Goal: Information Seeking & Learning: Learn about a topic

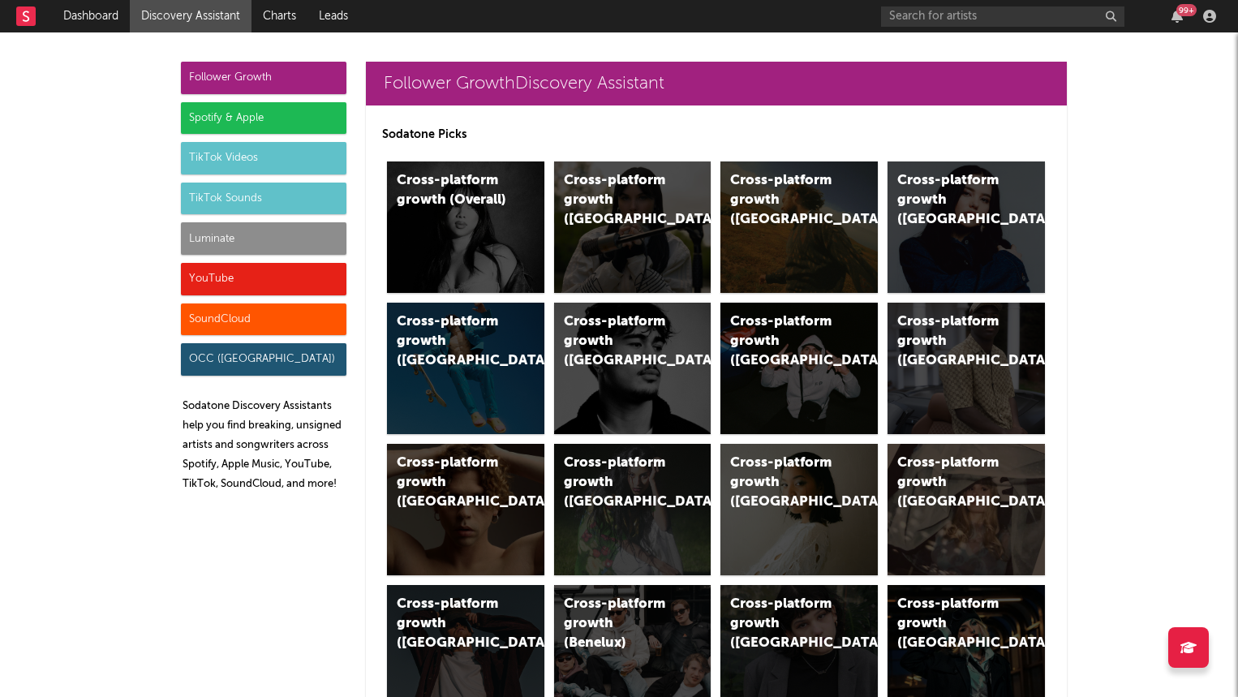
click at [329, 232] on div "Luminate" at bounding box center [263, 238] width 165 height 32
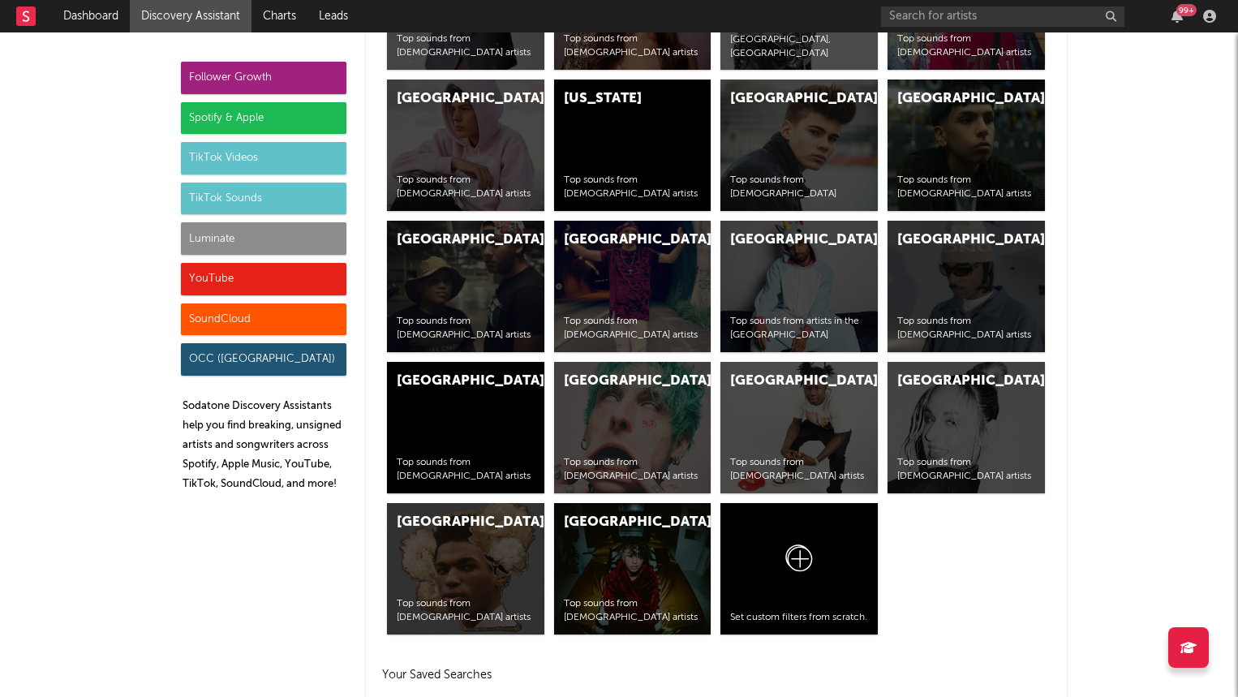
scroll to position [7199, 0]
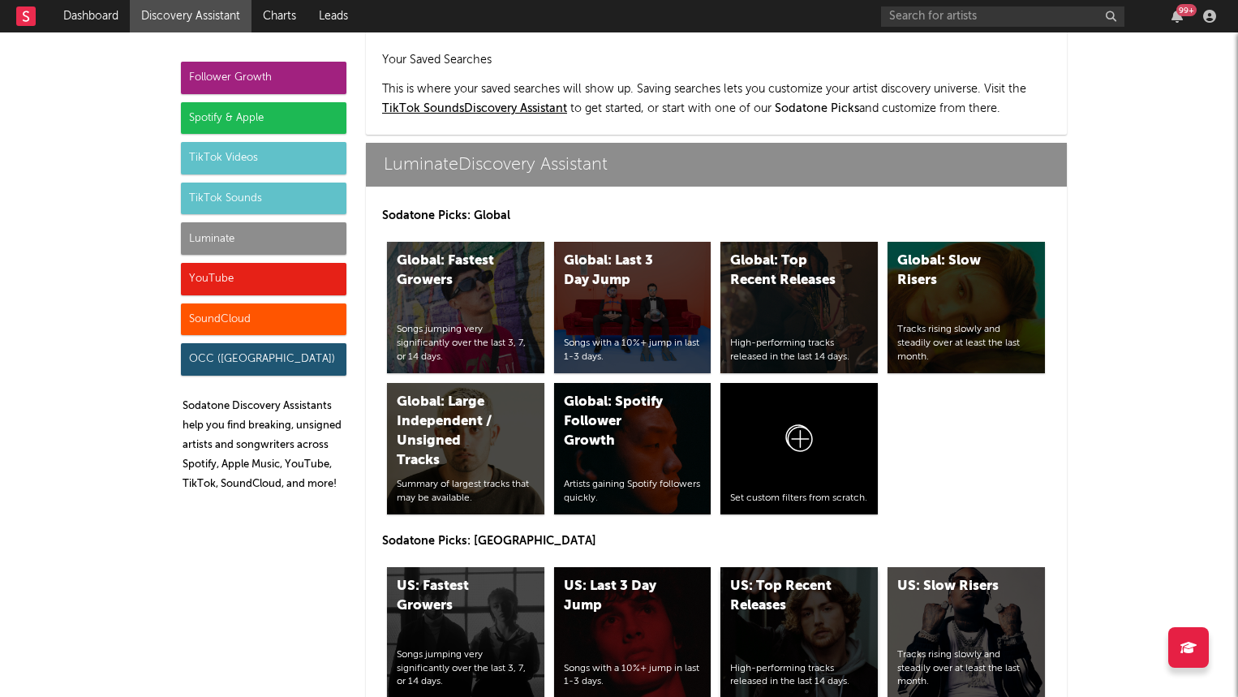
click at [787, 577] on div "US: Top Recent Releases" at bounding box center [785, 596] width 110 height 39
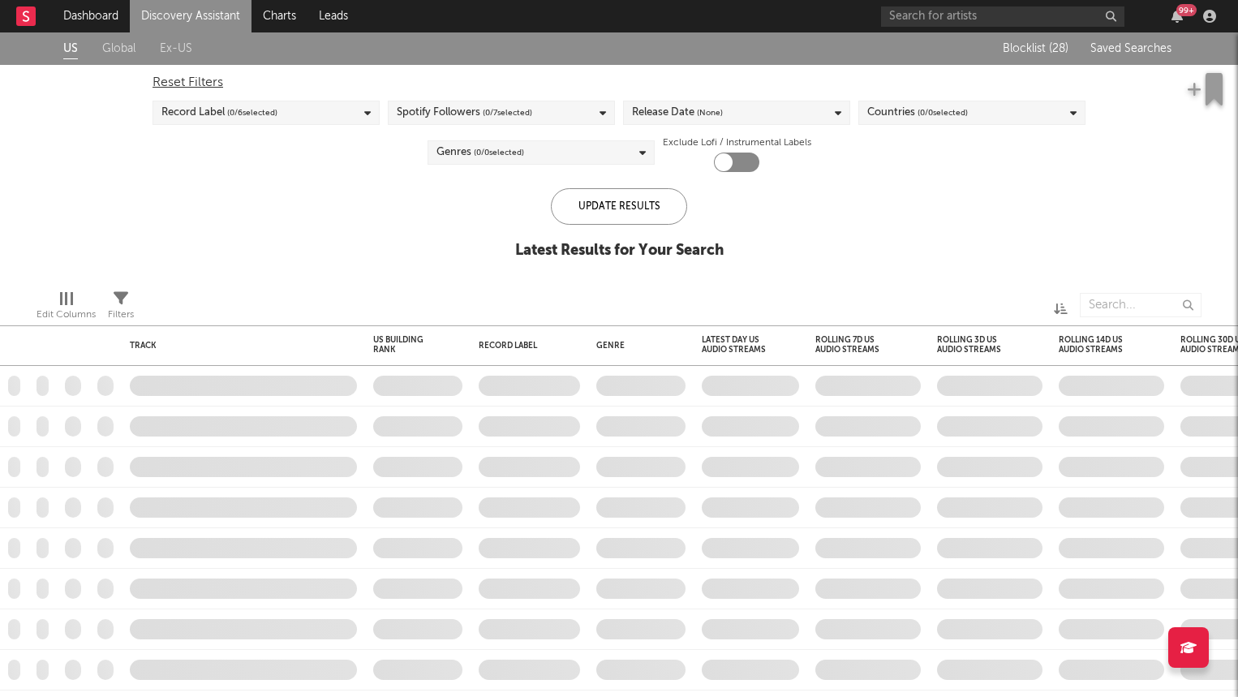
checkbox input "true"
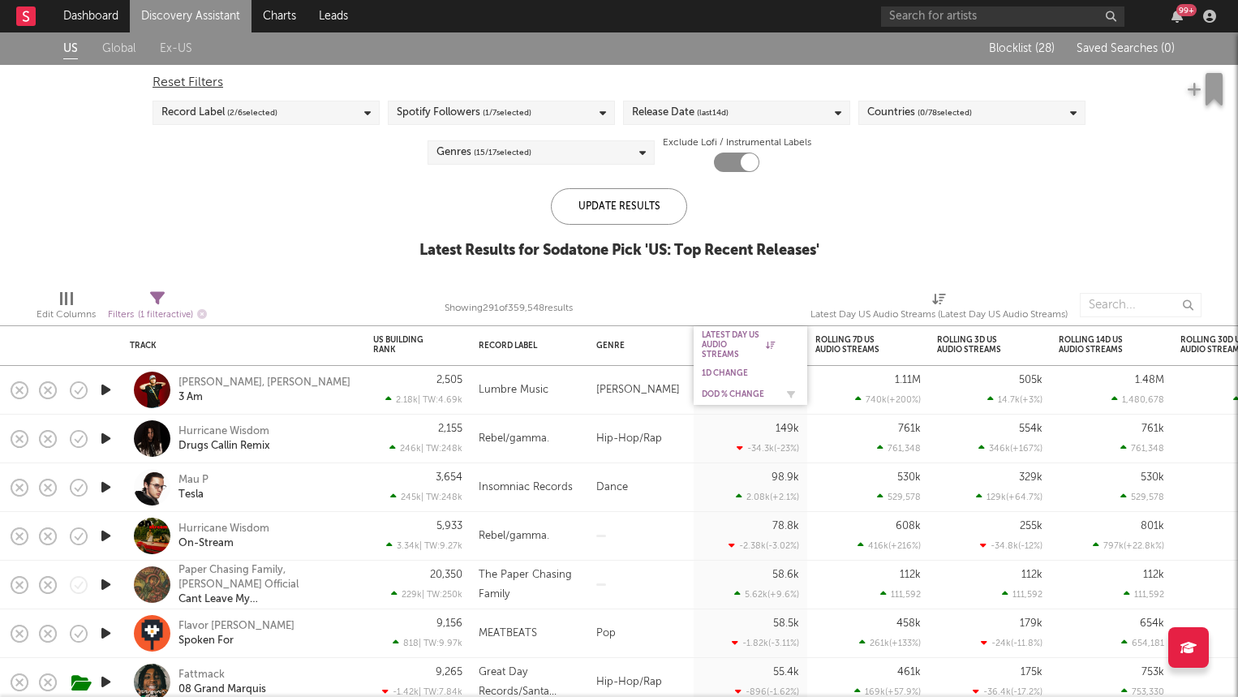
click at [735, 387] on div "DoD % Change" at bounding box center [750, 394] width 97 height 16
click at [740, 397] on div "DoD % Change" at bounding box center [738, 394] width 73 height 10
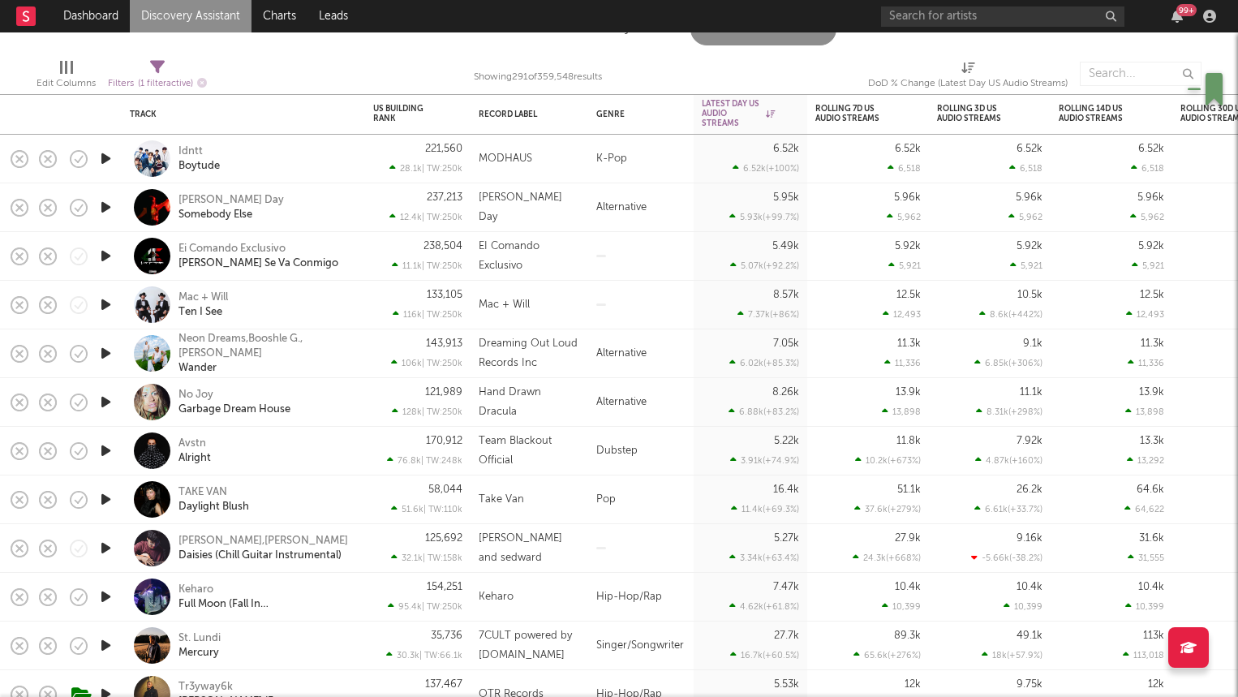
click at [318, 595] on div "Keharo Full Moon (Fall In Tokyo)" at bounding box center [265, 596] width 174 height 29
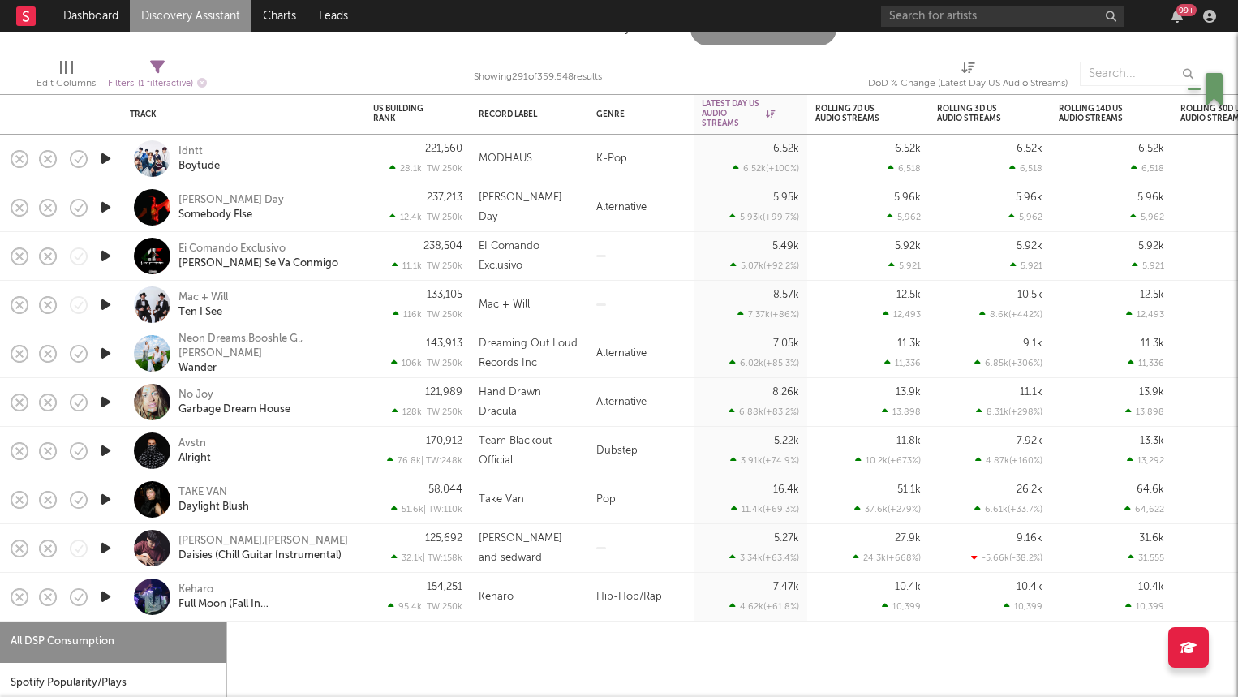
select select "1w"
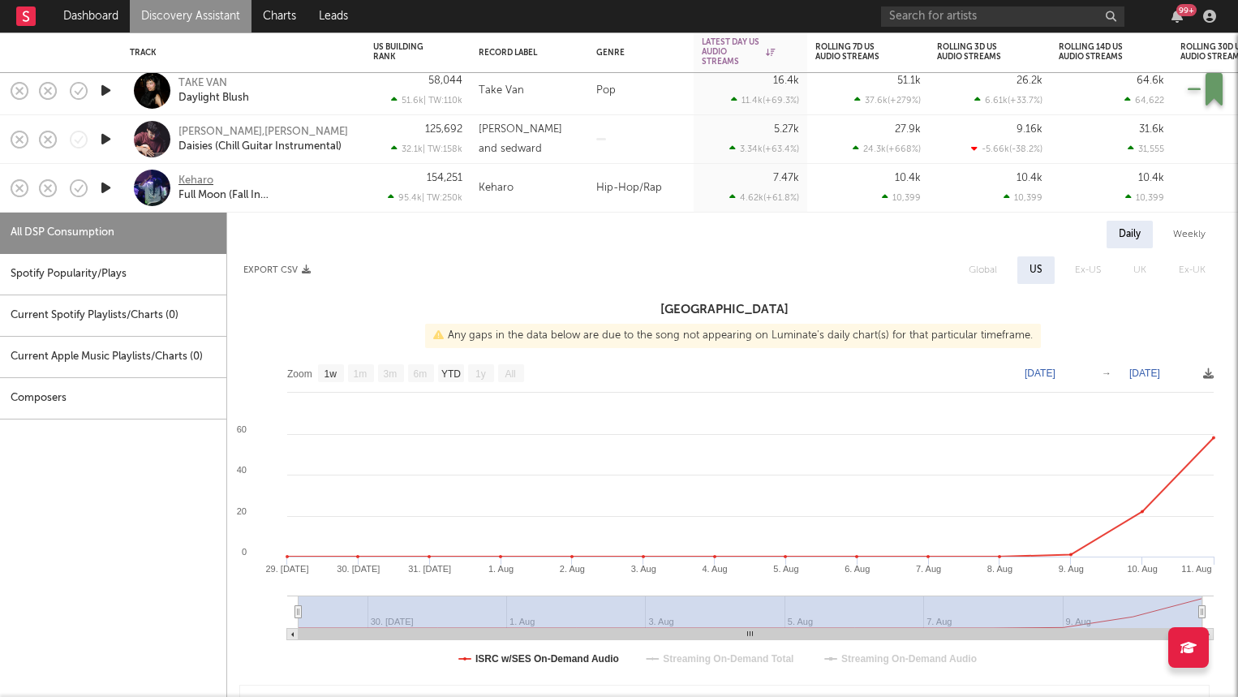
click at [191, 180] on div "Keharo" at bounding box center [195, 181] width 35 height 15
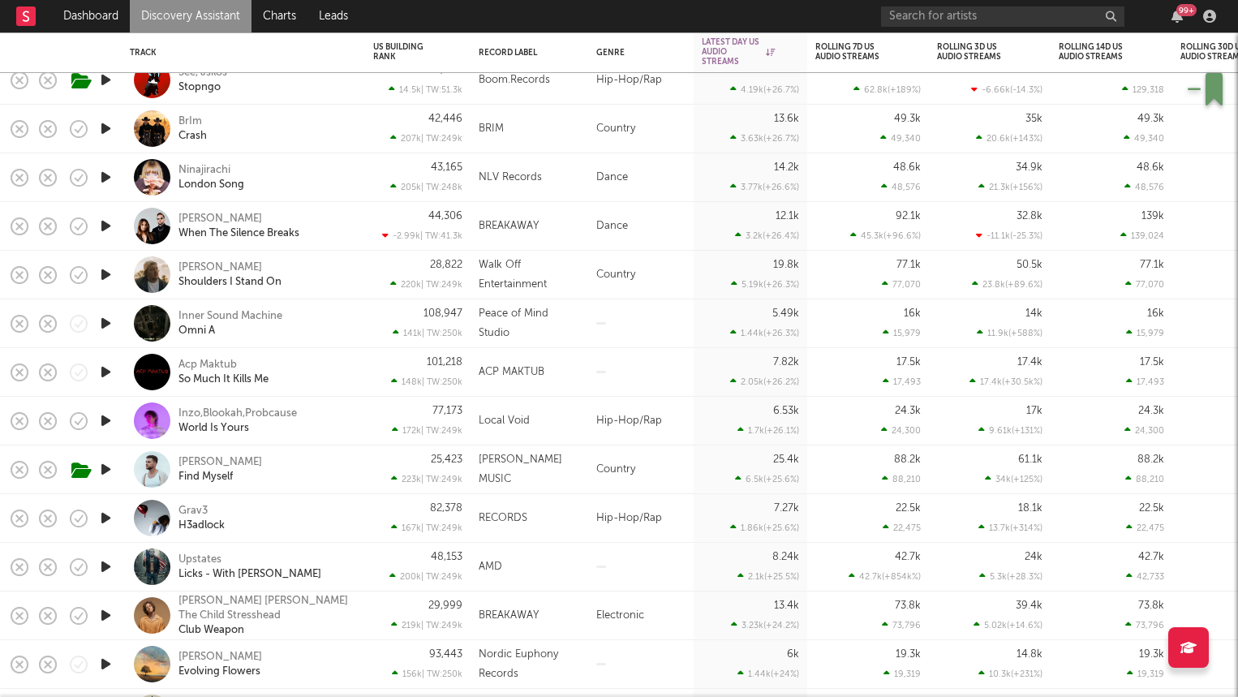
click at [312, 525] on div "Grav3 H3adlock" at bounding box center [265, 518] width 174 height 29
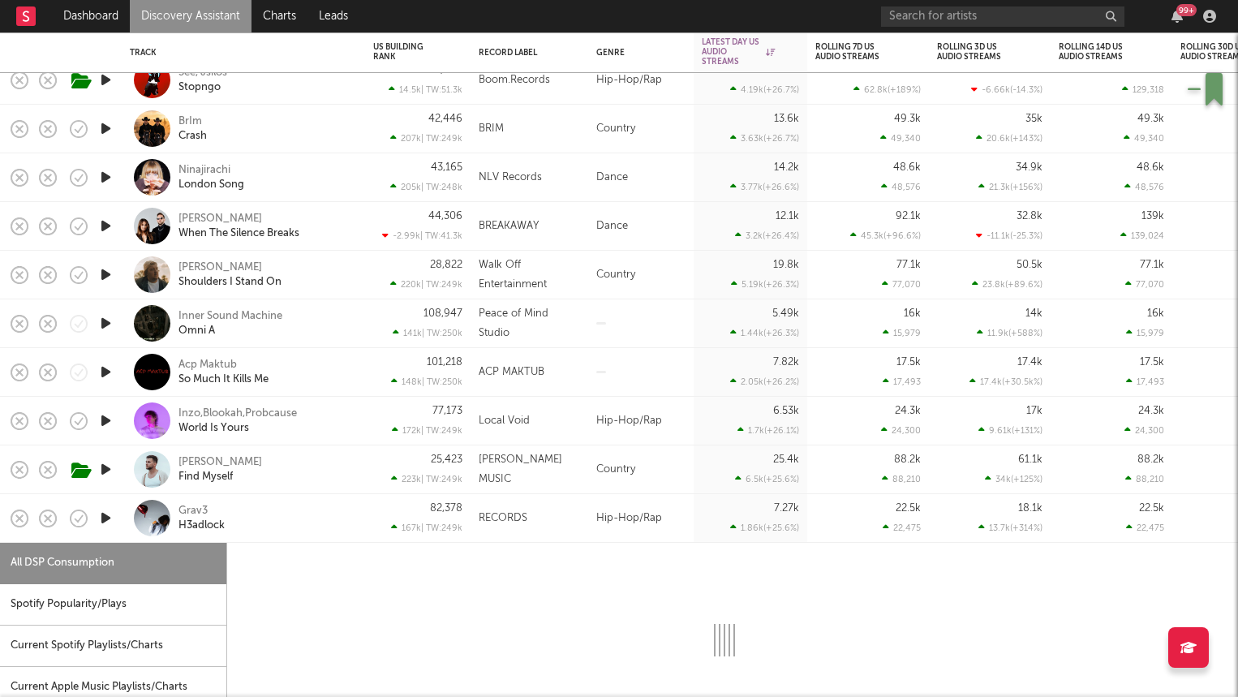
select select "1w"
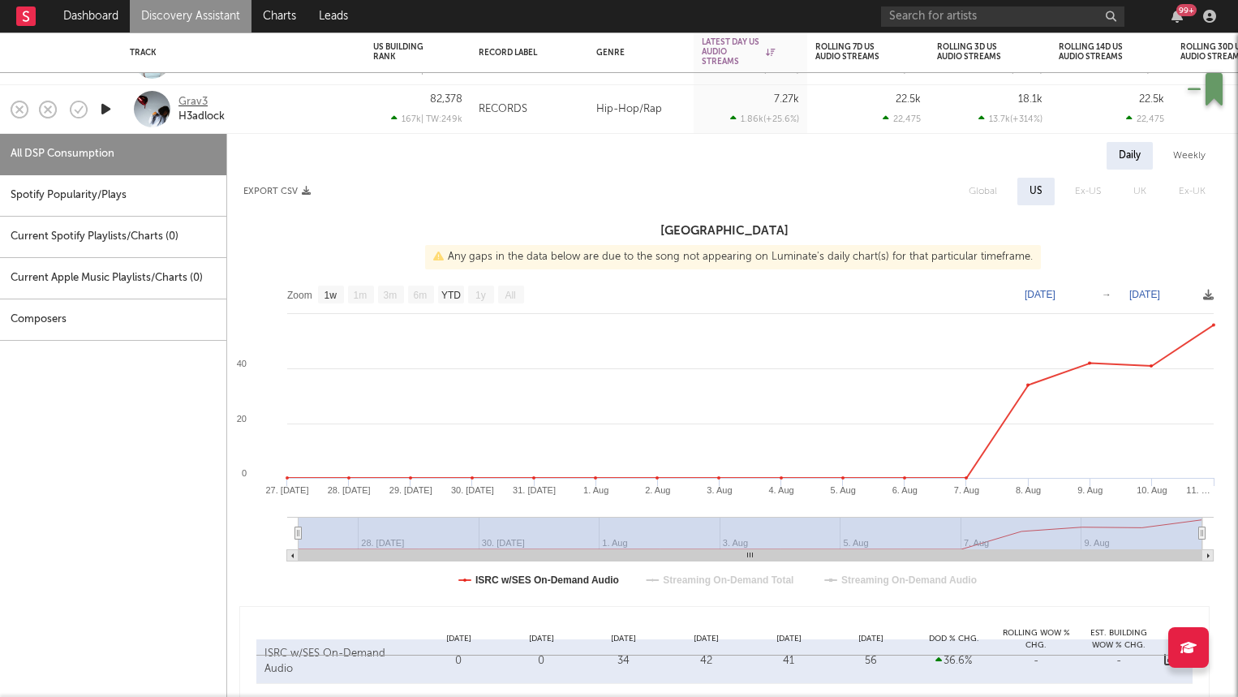
click at [199, 97] on div "Grav3" at bounding box center [192, 102] width 29 height 15
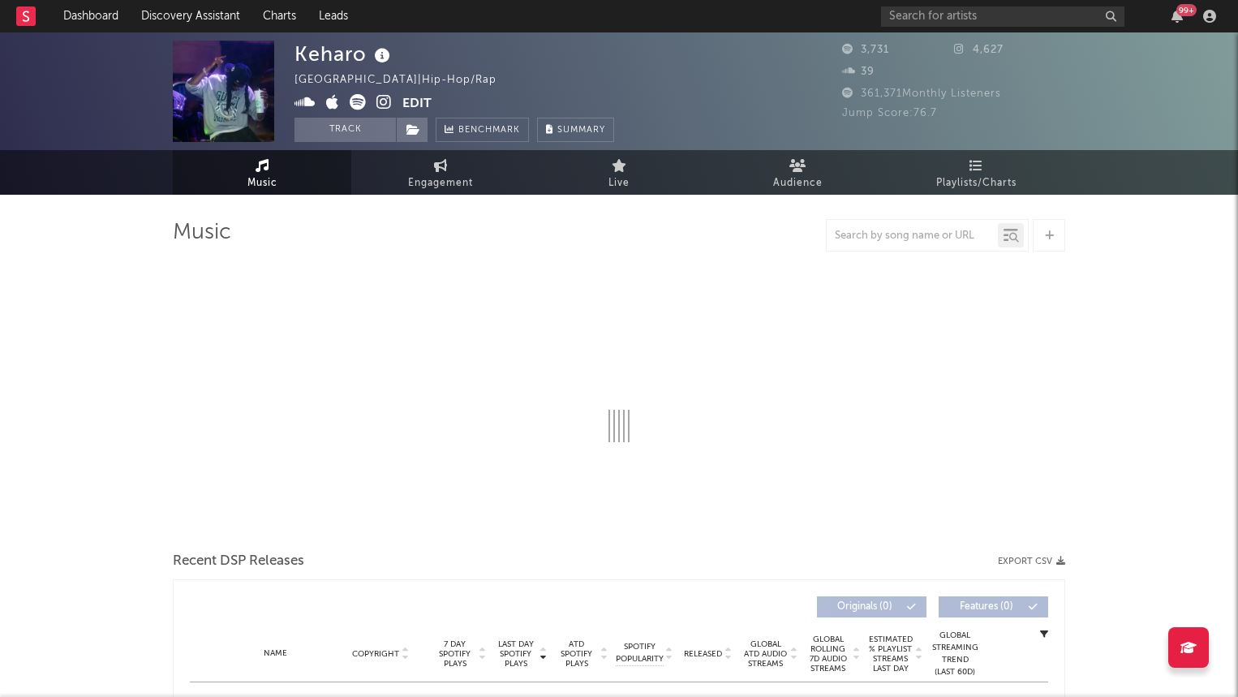
select select "6m"
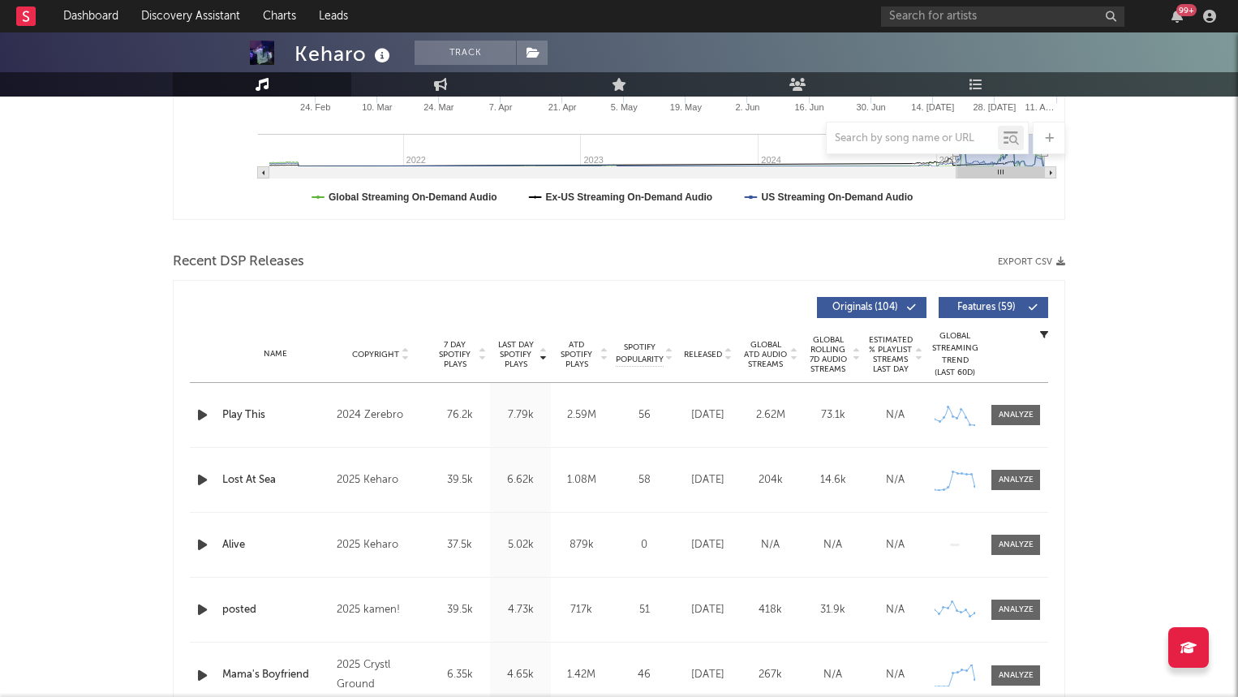
scroll to position [435, 0]
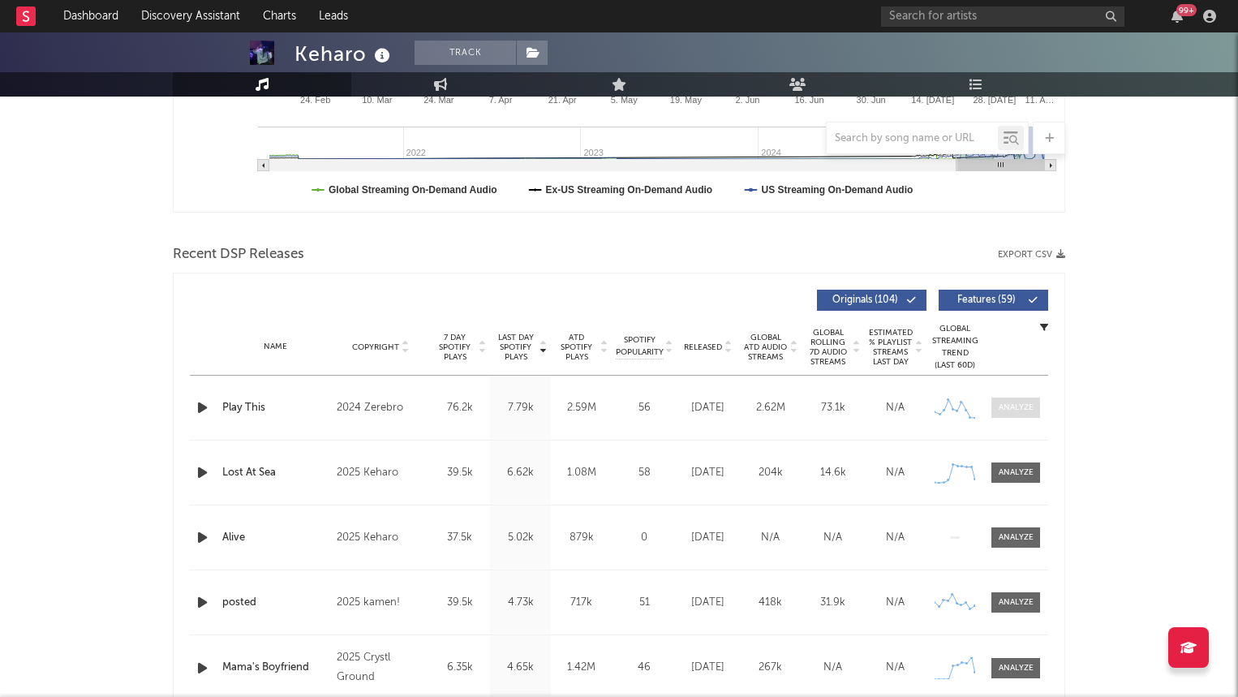
click at [1027, 402] on div at bounding box center [1015, 407] width 35 height 12
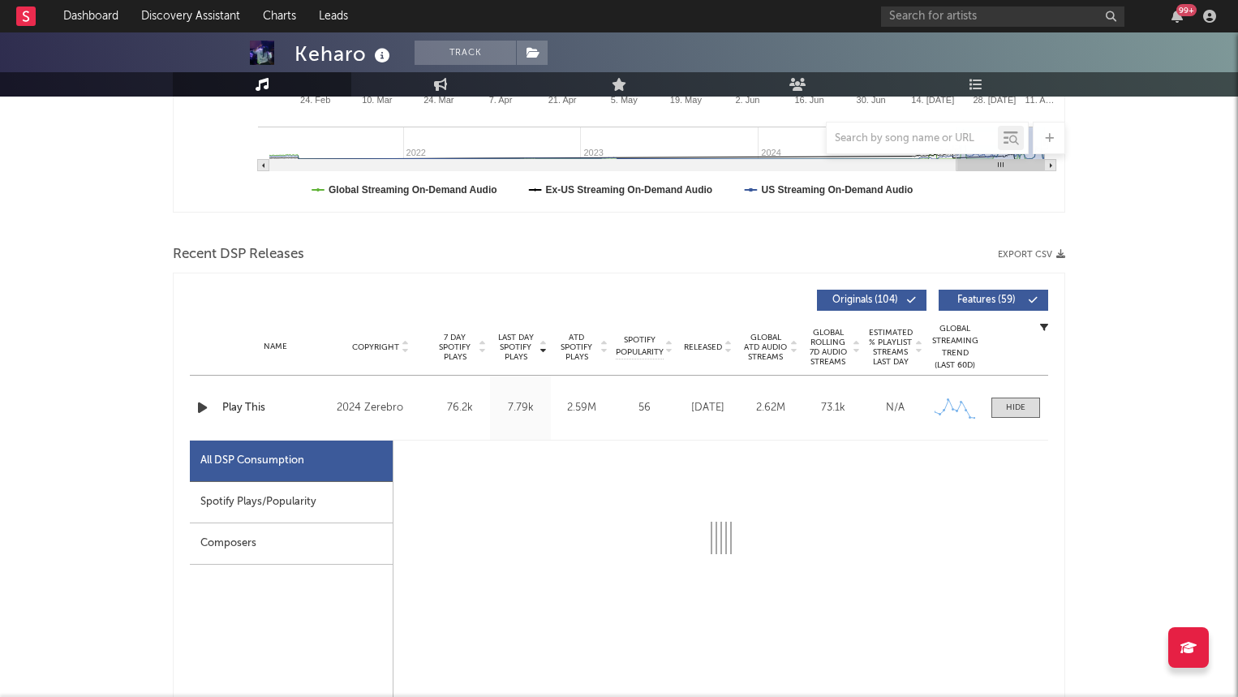
select select "6m"
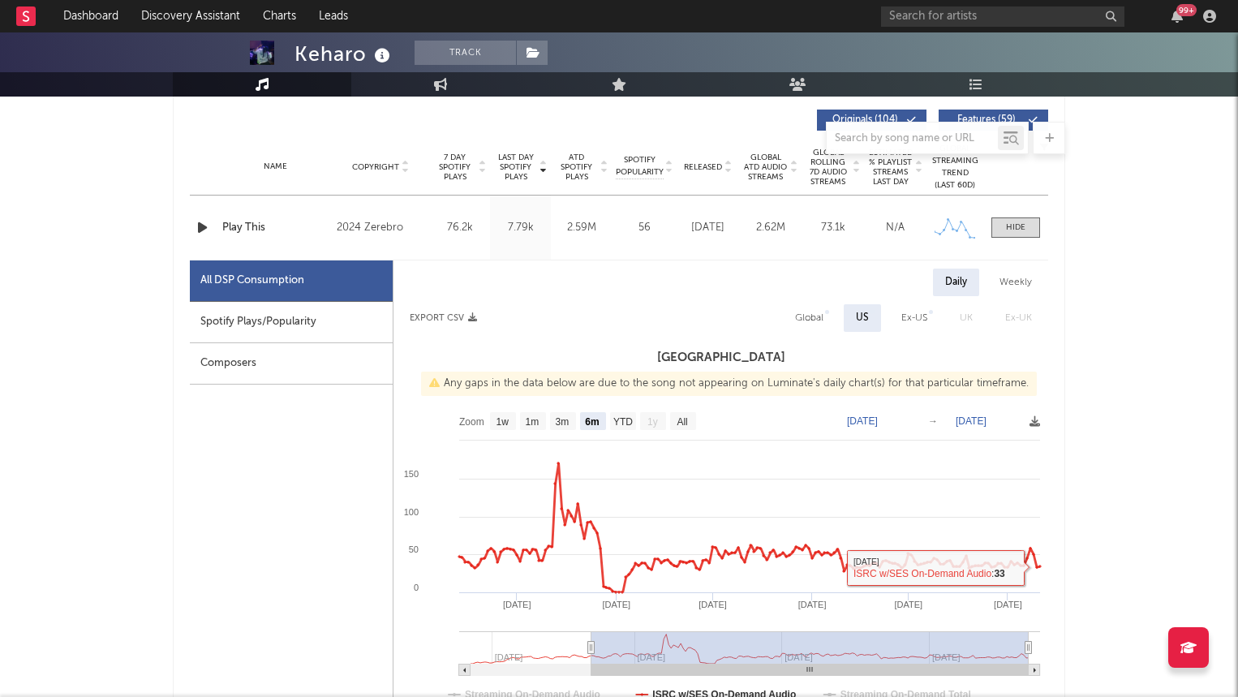
scroll to position [0, 0]
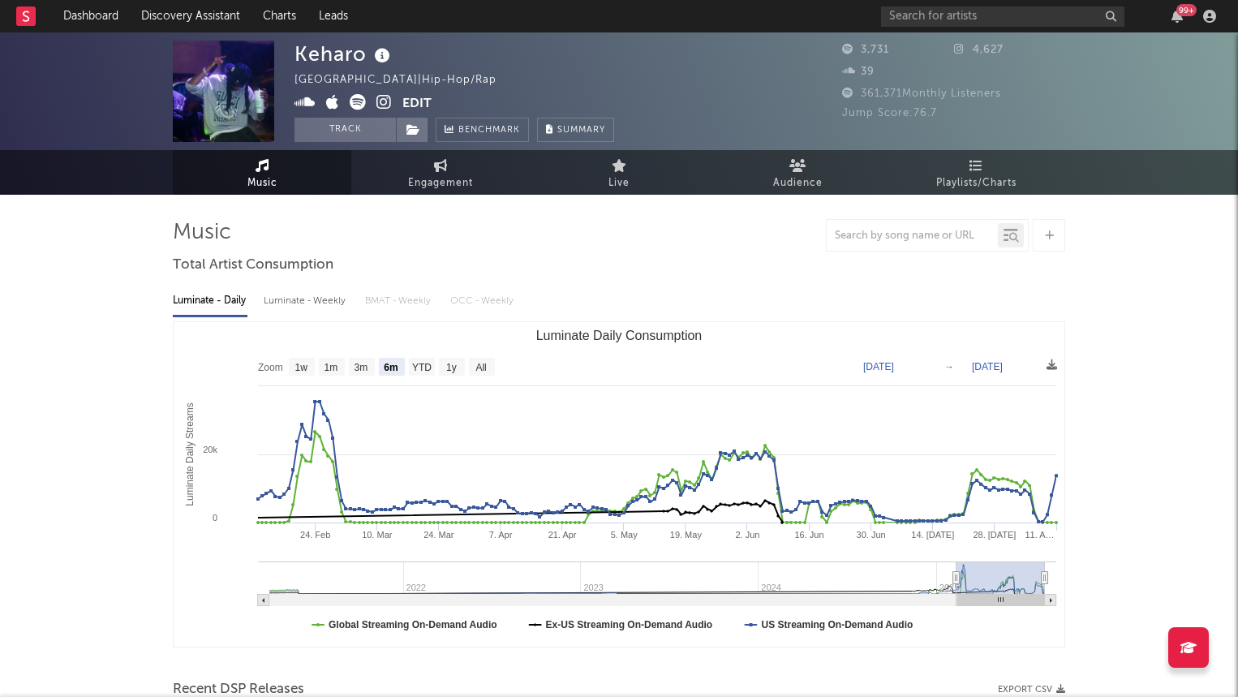
click icon
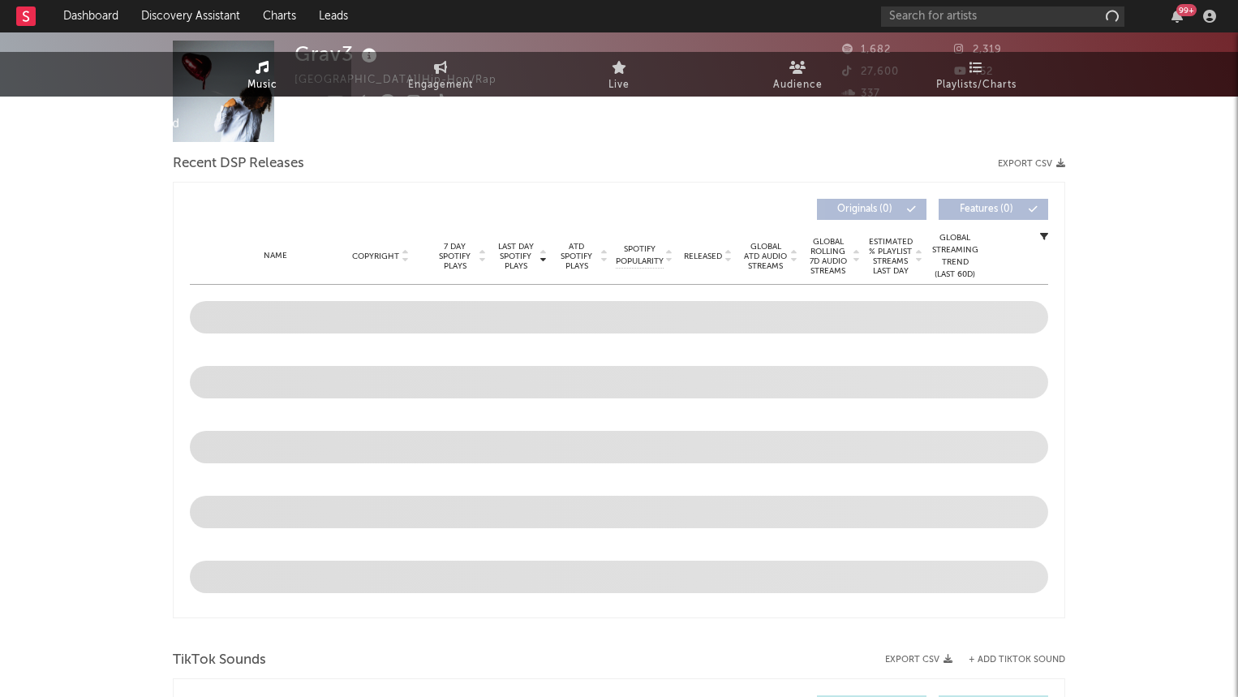
select select "6m"
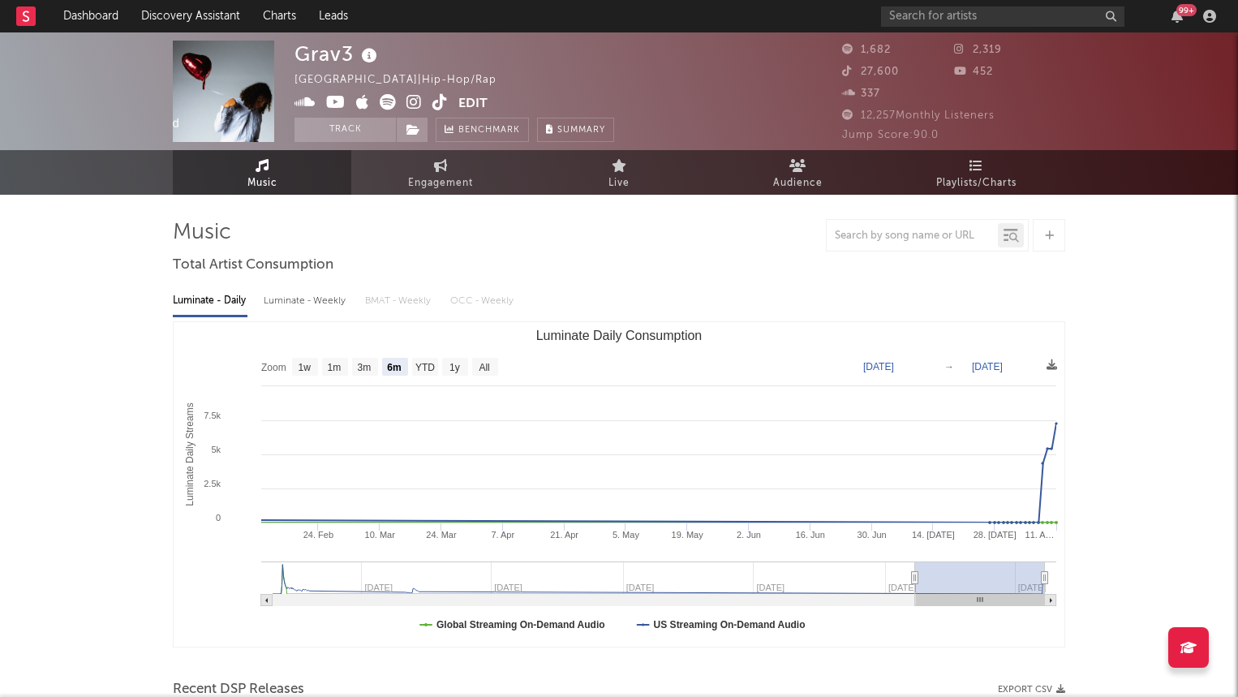
click at [407, 97] on icon at bounding box center [413, 102] width 15 height 16
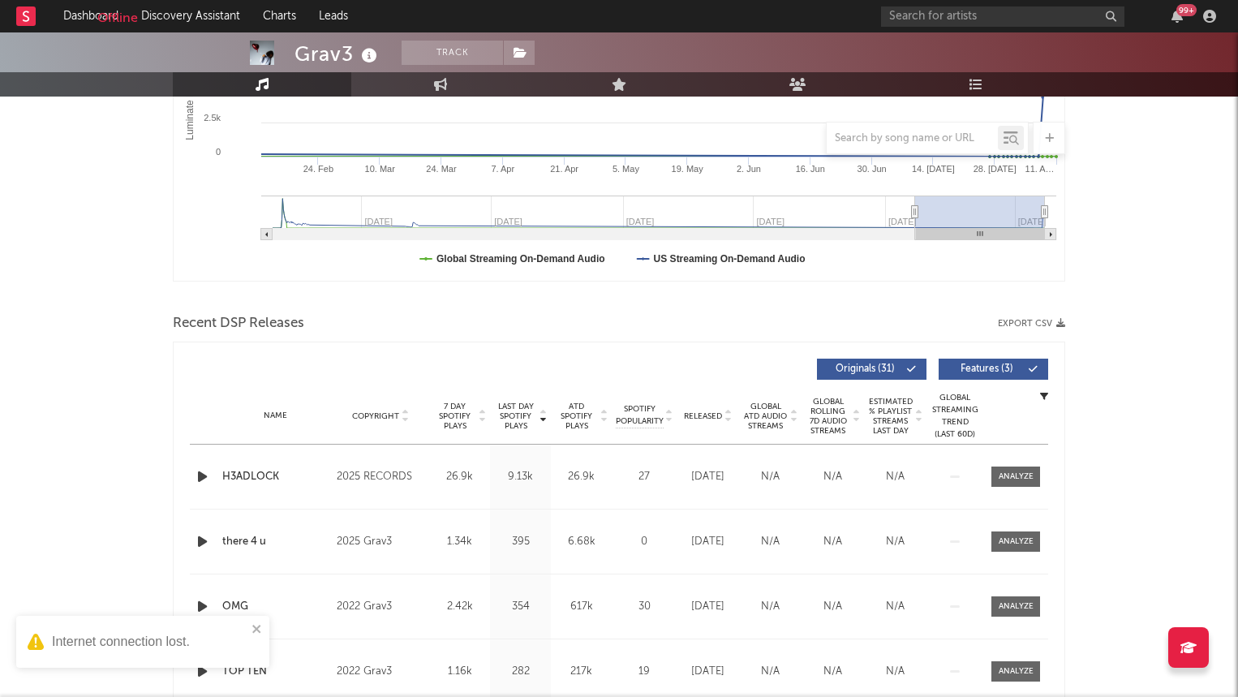
scroll to position [383, 0]
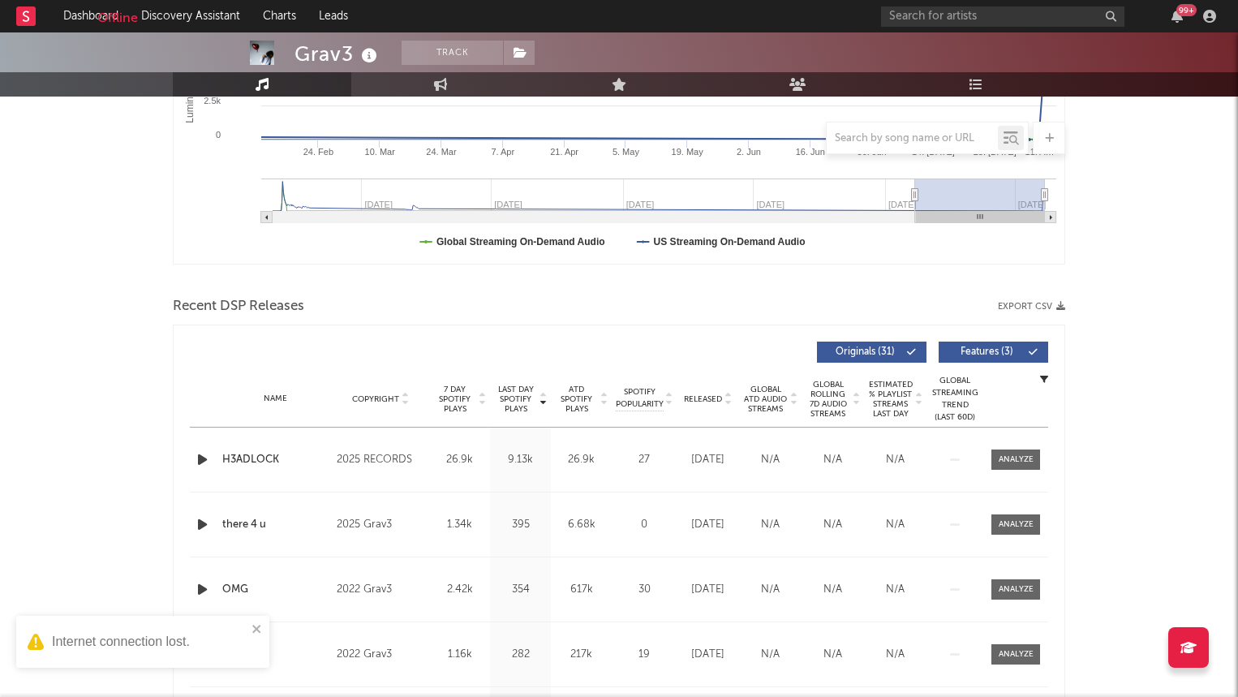
click at [204, 455] on icon "button" at bounding box center [202, 459] width 17 height 20
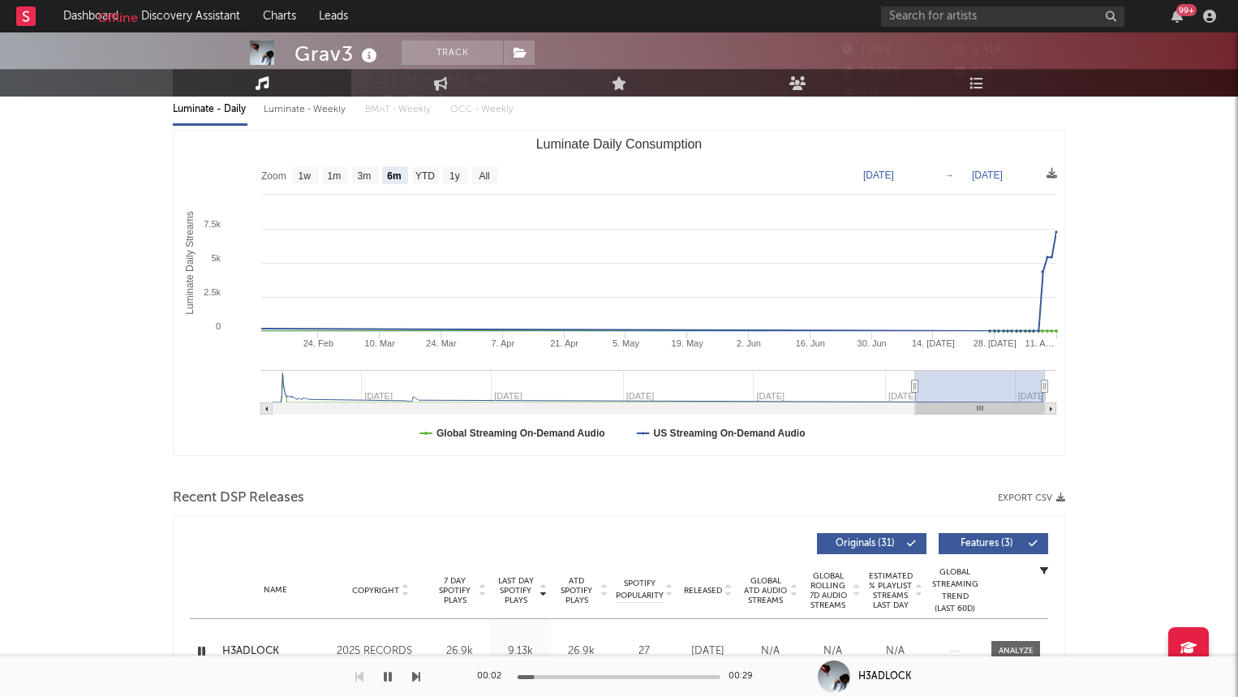
scroll to position [0, 0]
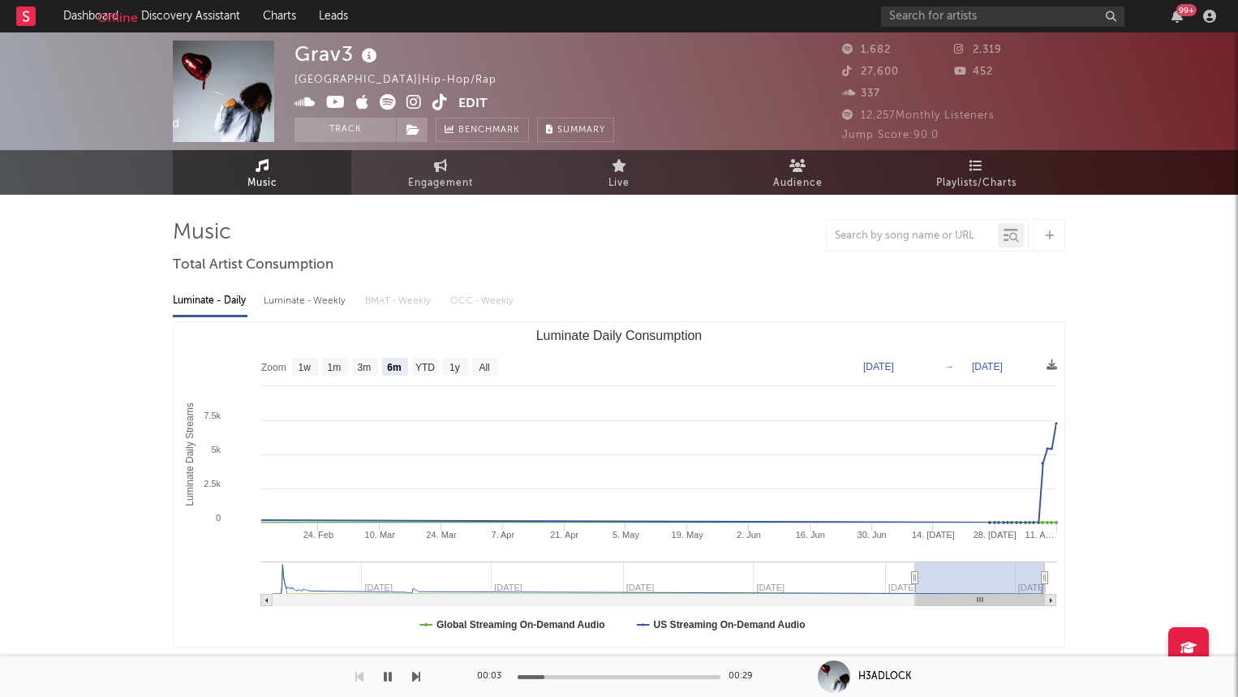
click at [414, 102] on icon at bounding box center [413, 102] width 15 height 16
click at [185, 19] on link "Discovery Assistant" at bounding box center [191, 16] width 122 height 32
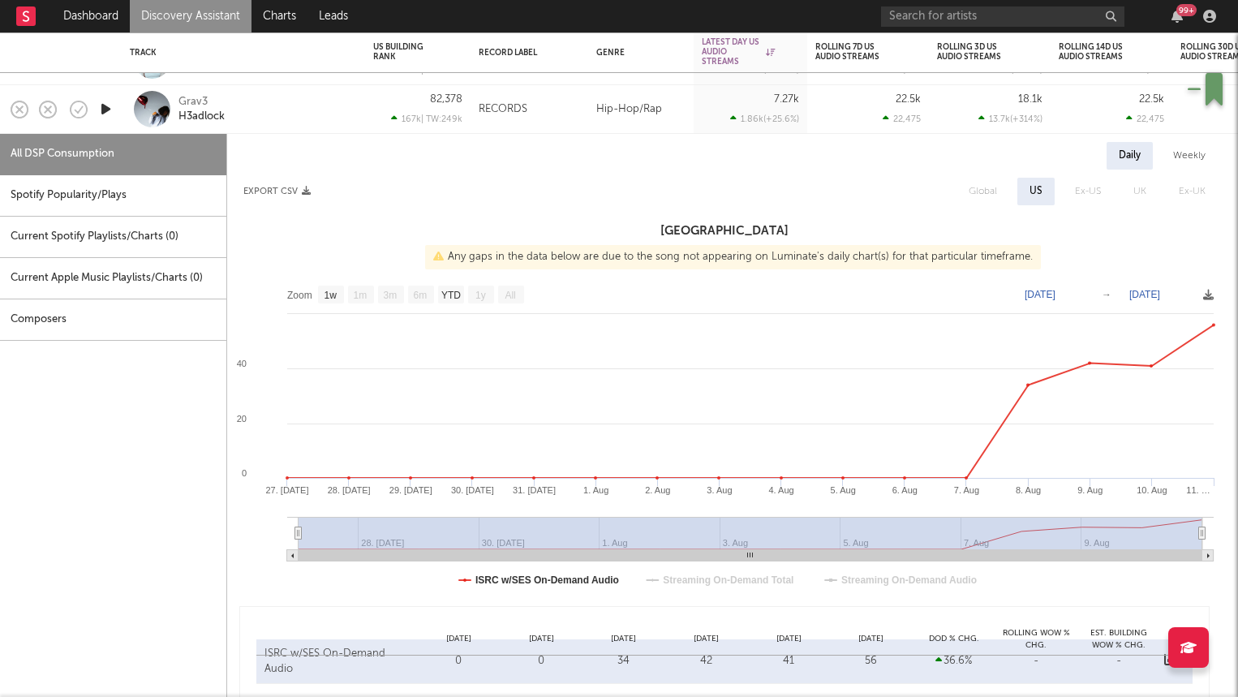
select select "1w"
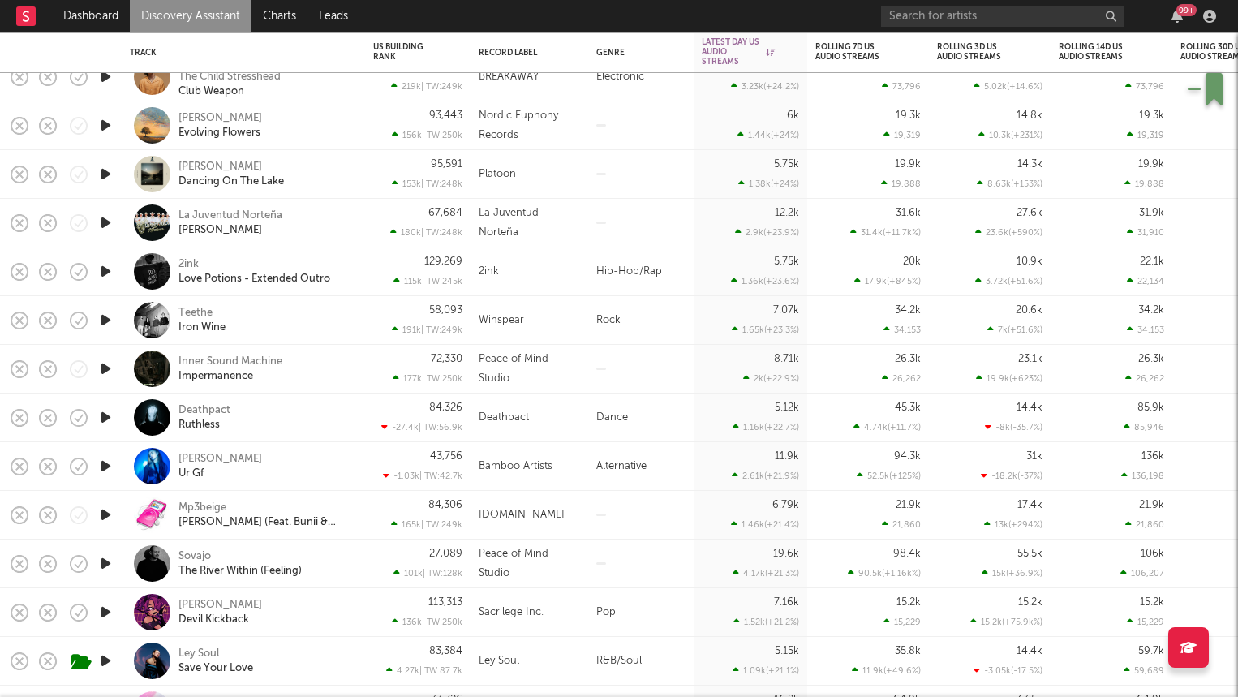
click at [102, 265] on icon "button" at bounding box center [105, 271] width 17 height 20
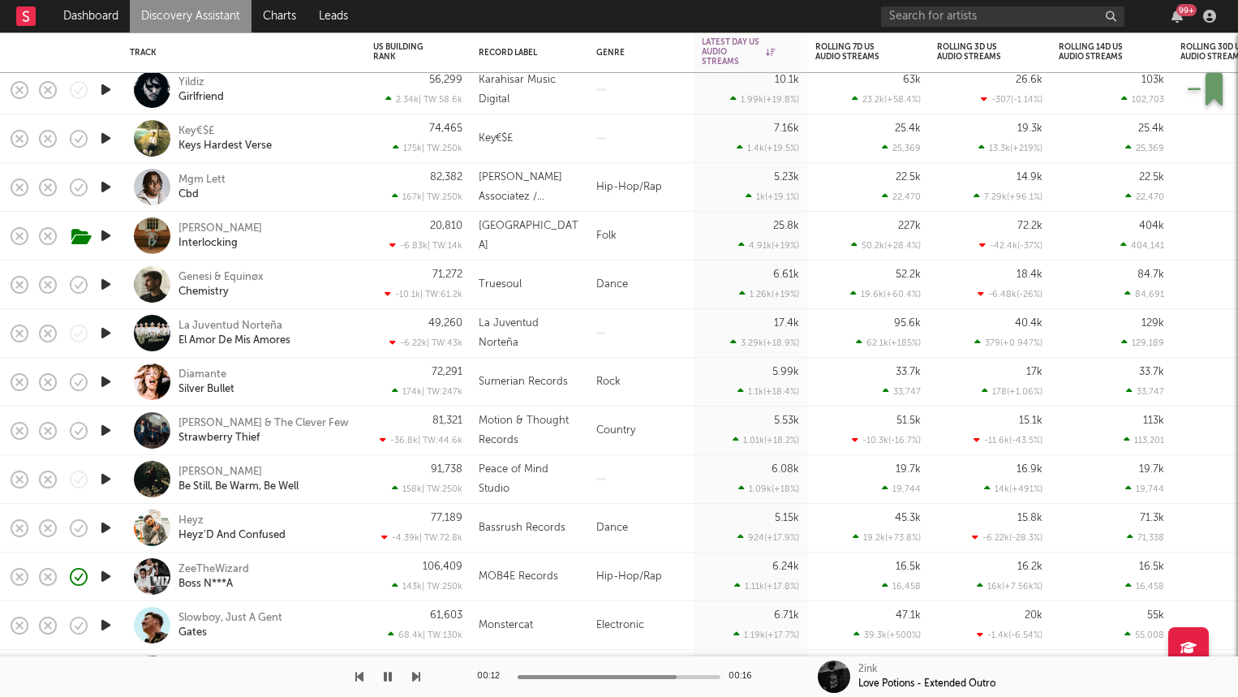
click at [105, 569] on icon "button" at bounding box center [105, 576] width 17 height 20
click at [290, 573] on div "ZeeTheWizard Boss N***A" at bounding box center [265, 576] width 174 height 29
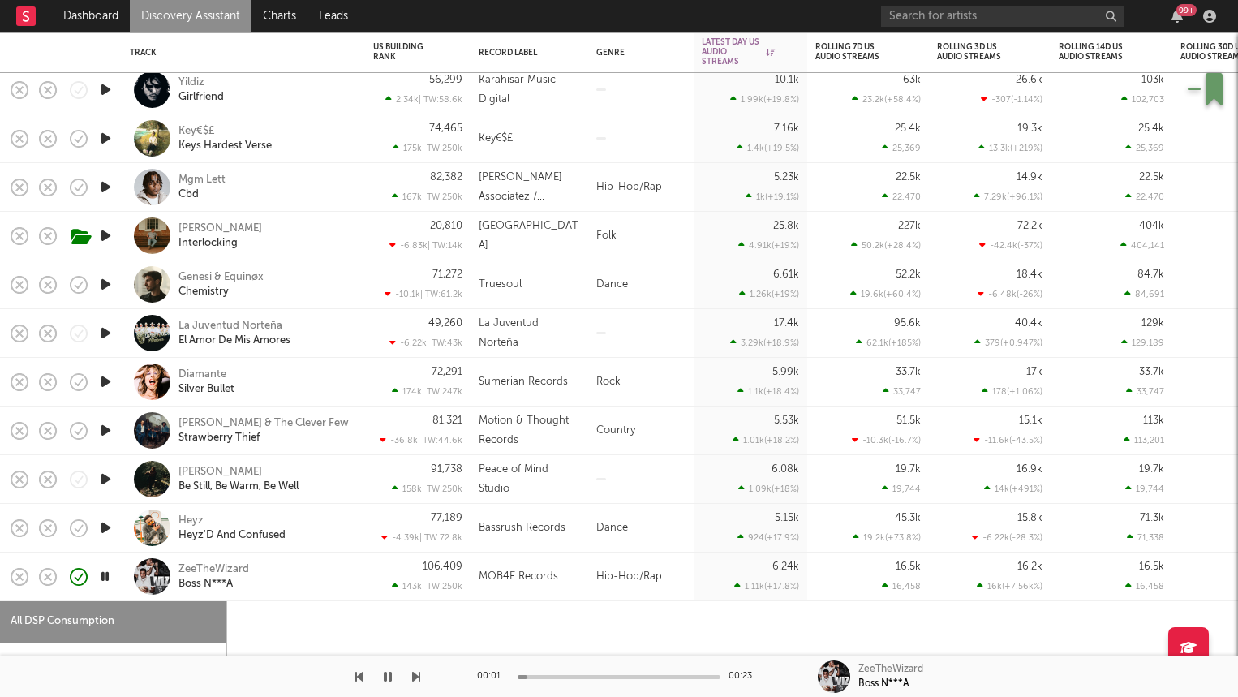
select select "1w"
